Goal: Transaction & Acquisition: Purchase product/service

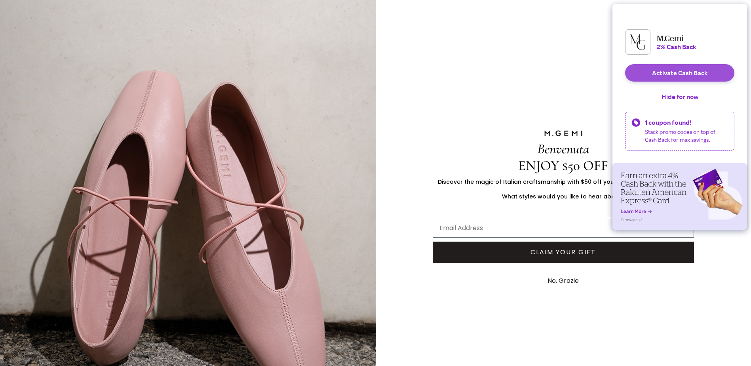
click at [675, 78] on button "Activate Cash Back" at bounding box center [679, 72] width 109 height 17
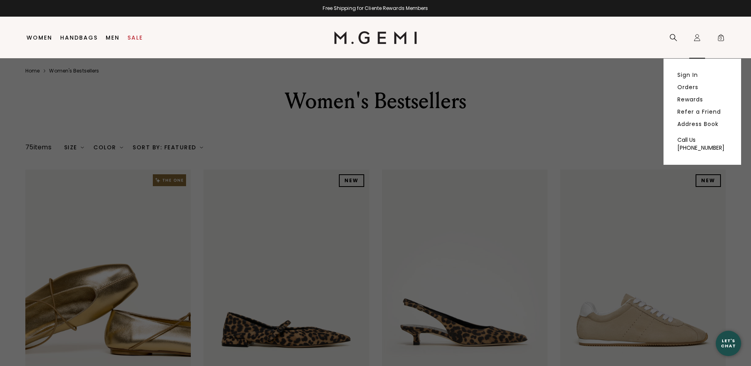
click at [699, 38] on icon at bounding box center [697, 39] width 6 height 3
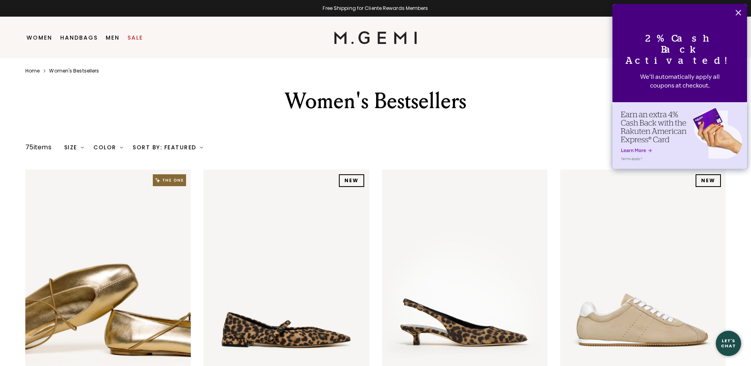
click at [540, 101] on div "Women's Bestsellers" at bounding box center [376, 101] width 344 height 29
click at [738, 13] on icon "Close" at bounding box center [739, 13] width 6 height 6
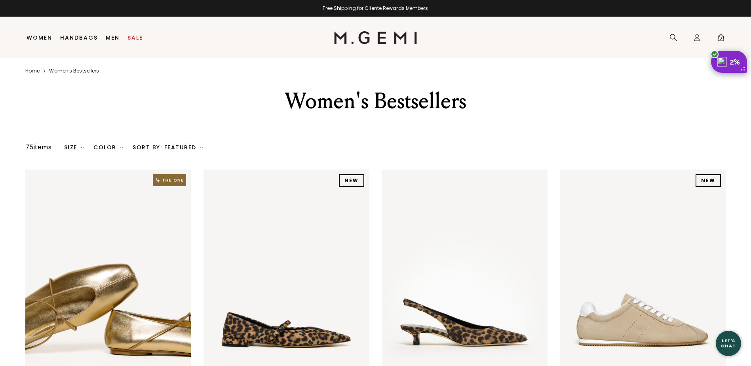
click at [587, 365] on div at bounding box center [375, 366] width 751 height 0
click at [671, 38] on icon at bounding box center [674, 38] width 8 height 8
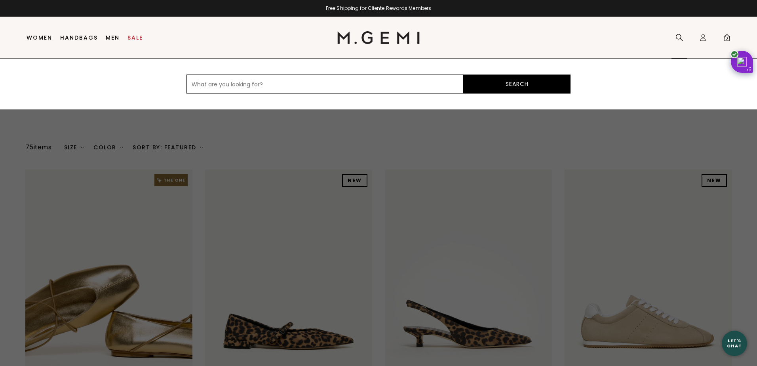
click at [199, 81] on input "text" at bounding box center [324, 83] width 277 height 19
paste input "Clarks Collection Cheetah Slip-Ons - [PERSON_NAME]"
type input "Clarks Collection Cheetah Slip-Ons - [PERSON_NAME]"
click at [521, 83] on button "Search" at bounding box center [517, 83] width 107 height 19
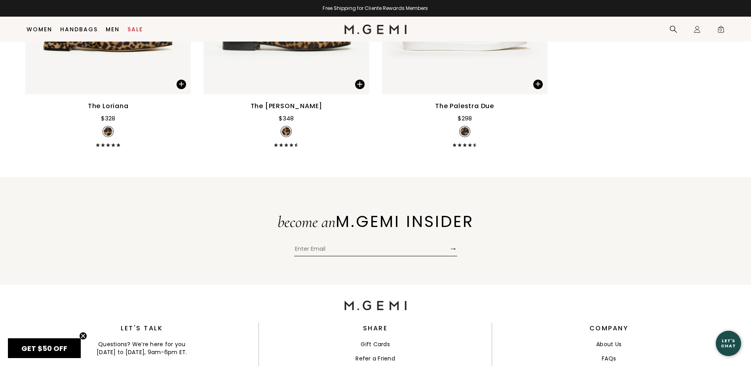
scroll to position [623, 0]
